Goal: Task Accomplishment & Management: Manage account settings

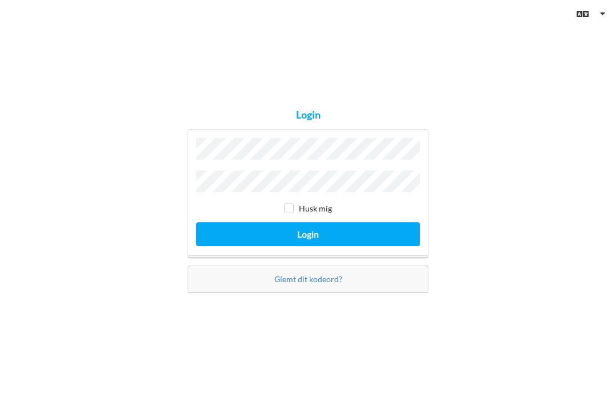
click at [227, 246] on button "Login" at bounding box center [308, 234] width 224 height 23
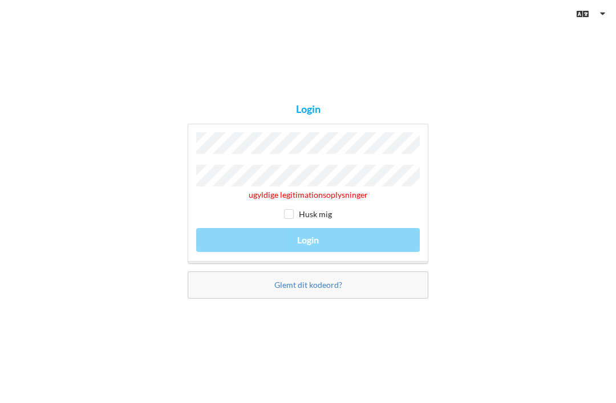
click at [308, 249] on button "Login" at bounding box center [308, 239] width 224 height 23
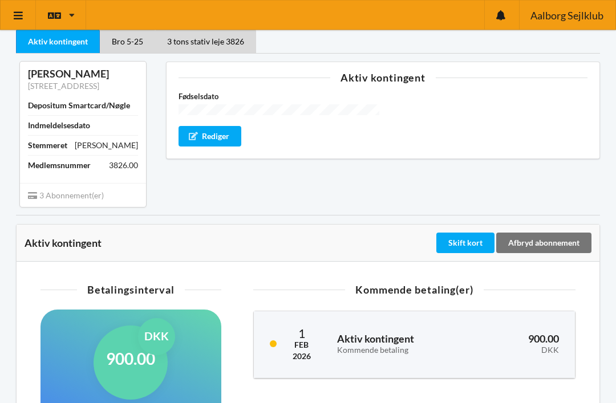
scroll to position [39, 0]
click at [471, 245] on div "Skift kort" at bounding box center [466, 243] width 58 height 21
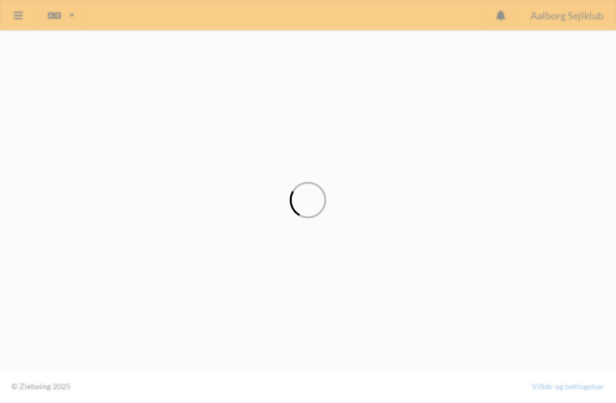
scroll to position [116, 0]
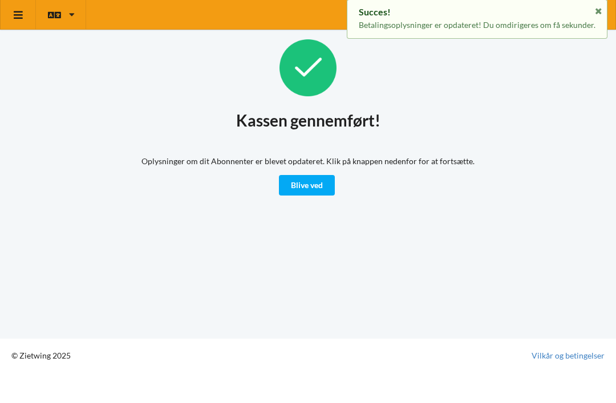
scroll to position [6, 0]
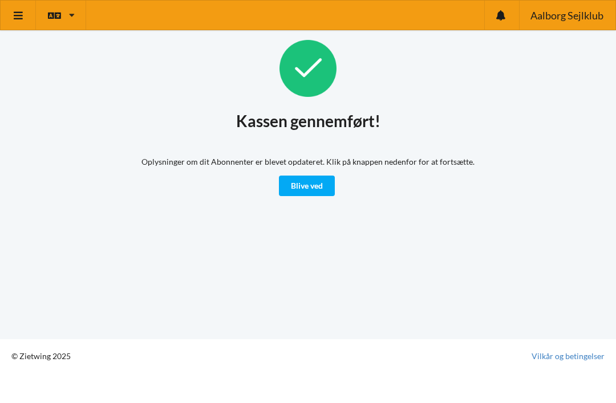
click at [34, 20] on link at bounding box center [18, 15] width 35 height 29
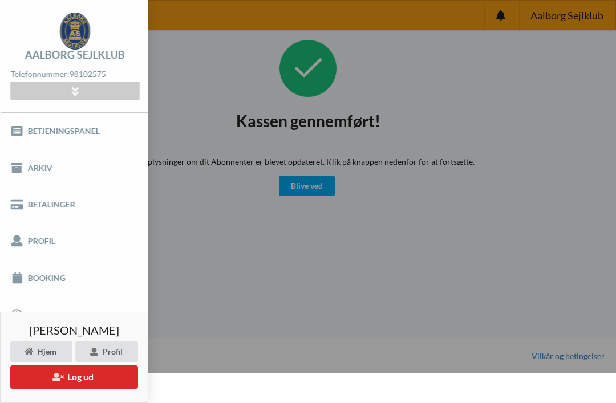
click at [28, 164] on link "Arkiv" at bounding box center [74, 168] width 148 height 37
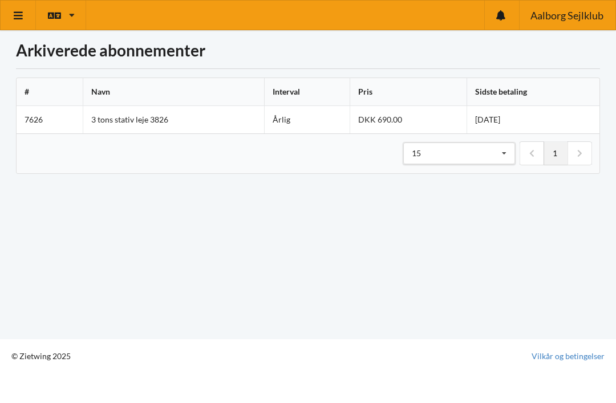
click at [24, 11] on icon at bounding box center [19, 15] width 12 height 10
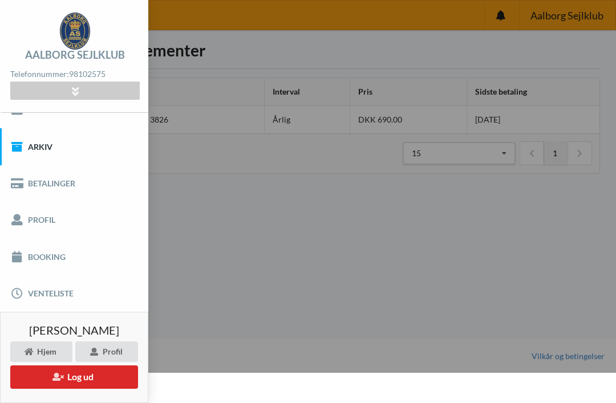
scroll to position [21, 0]
click at [9, 230] on link "Profil" at bounding box center [74, 221] width 148 height 37
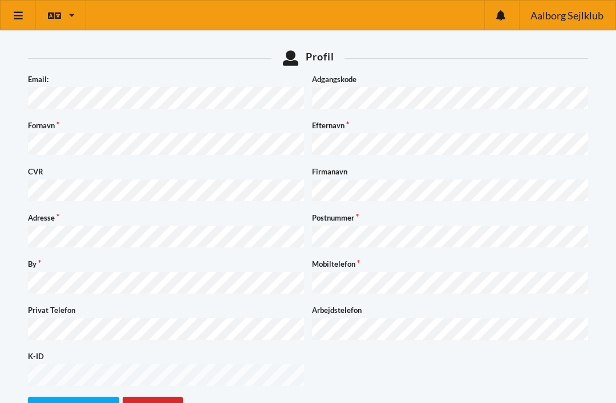
click at [27, 14] on link at bounding box center [18, 15] width 35 height 29
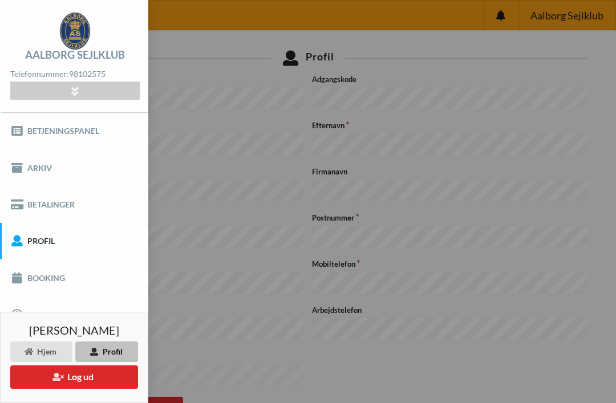
click at [25, 133] on link "Betjeningspanel" at bounding box center [74, 131] width 148 height 37
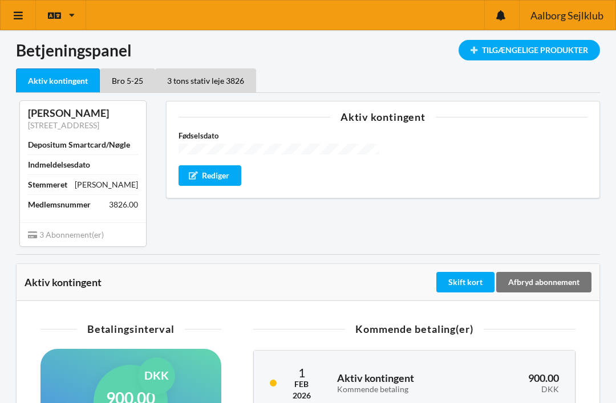
scroll to position [1, 0]
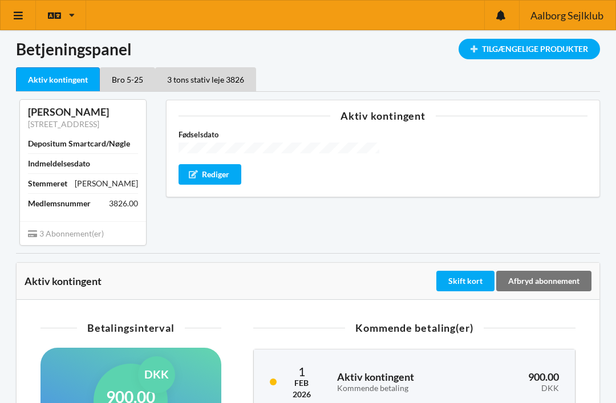
click at [39, 233] on span "3 Abonnement(er)" at bounding box center [66, 234] width 76 height 10
click at [132, 82] on div "Bro 5-25" at bounding box center [127, 79] width 55 height 24
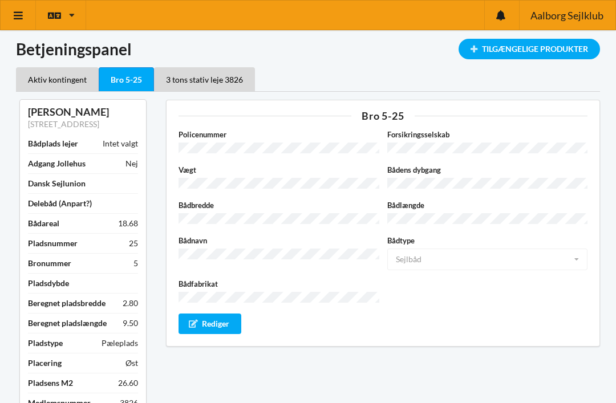
click at [47, 71] on div "Aktiv kontingent" at bounding box center [57, 79] width 83 height 24
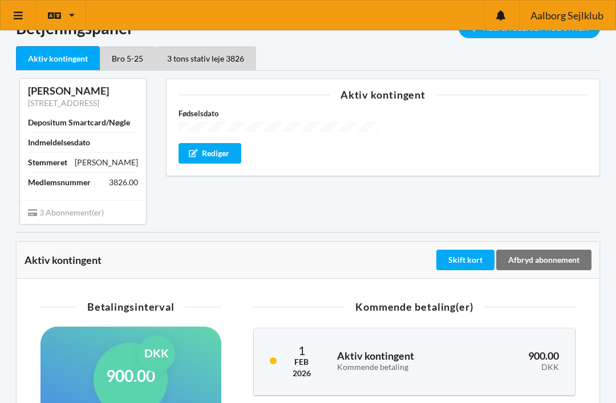
click at [129, 55] on div "Bro 5-25" at bounding box center [127, 58] width 55 height 24
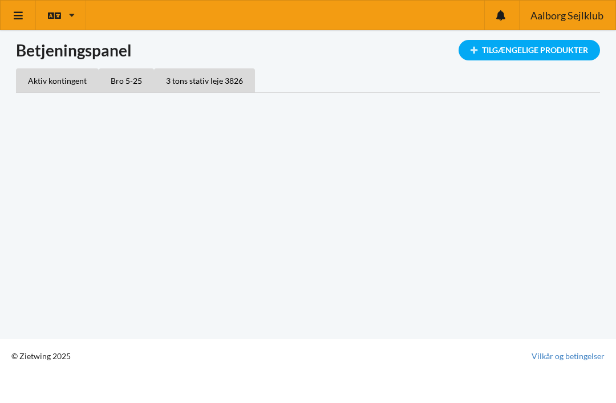
scroll to position [6, 0]
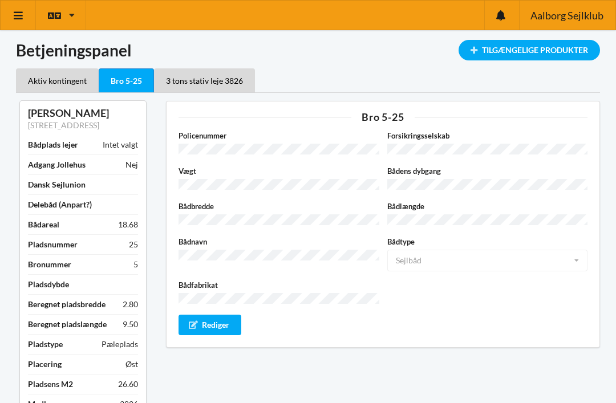
click at [55, 79] on div "Aktiv kontingent" at bounding box center [57, 80] width 83 height 24
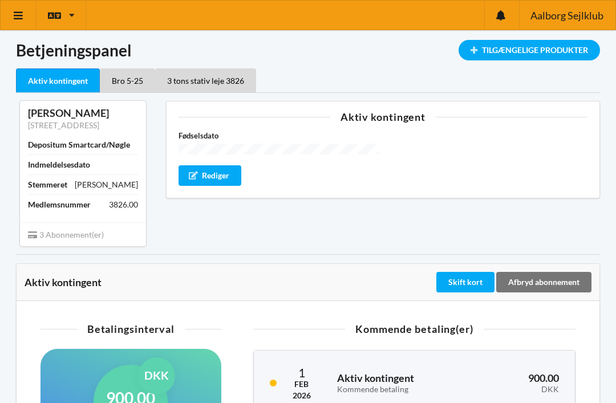
click at [189, 79] on div "3 tons stativ leje 3826" at bounding box center [205, 80] width 101 height 24
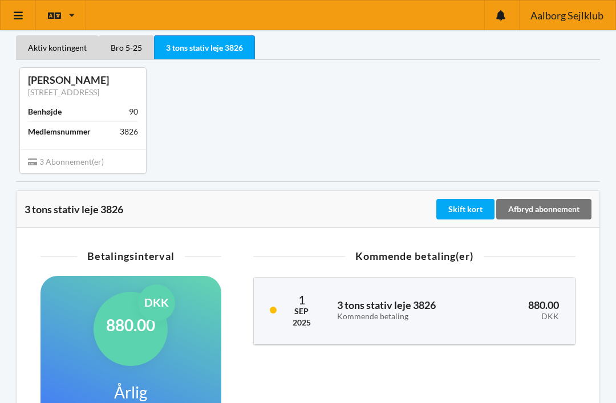
scroll to position [70, 0]
